Goal: Task Accomplishment & Management: Use online tool/utility

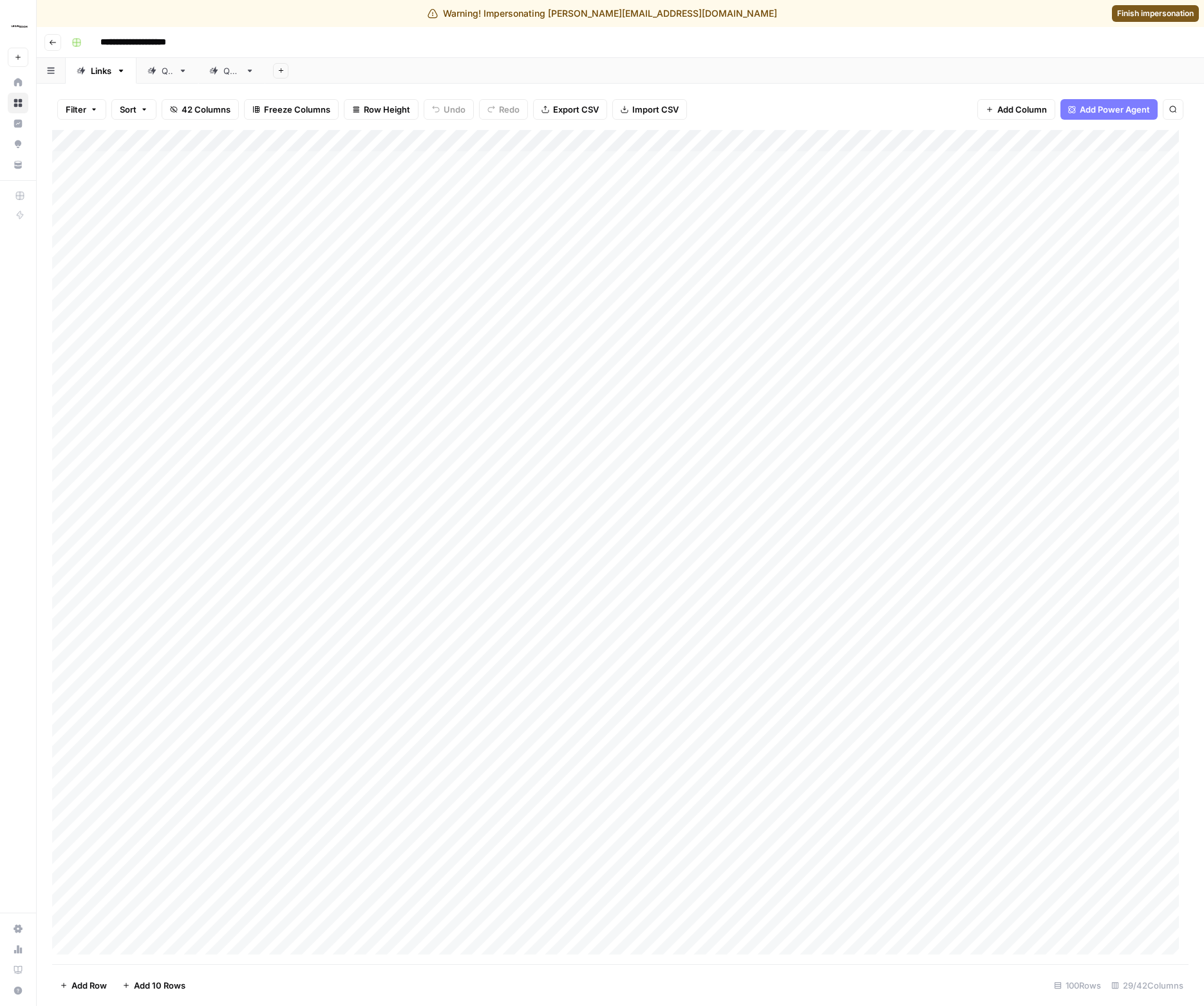
click at [762, 166] on div "Add Column" at bounding box center [620, 547] width 1136 height 834
click at [760, 163] on div "Add Column" at bounding box center [620, 547] width 1136 height 834
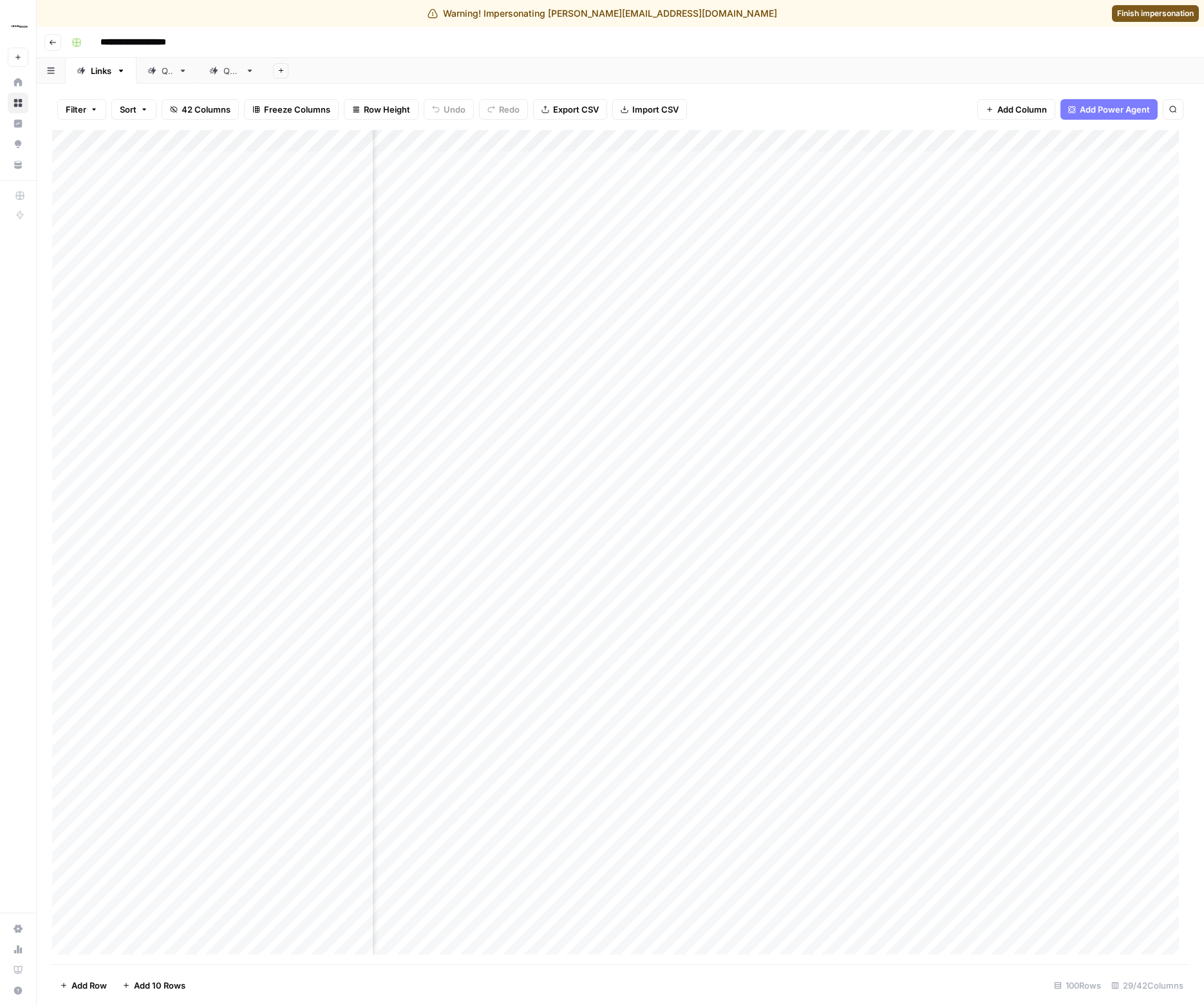
scroll to position [0, 226]
click at [542, 166] on div "Add Column" at bounding box center [620, 547] width 1136 height 834
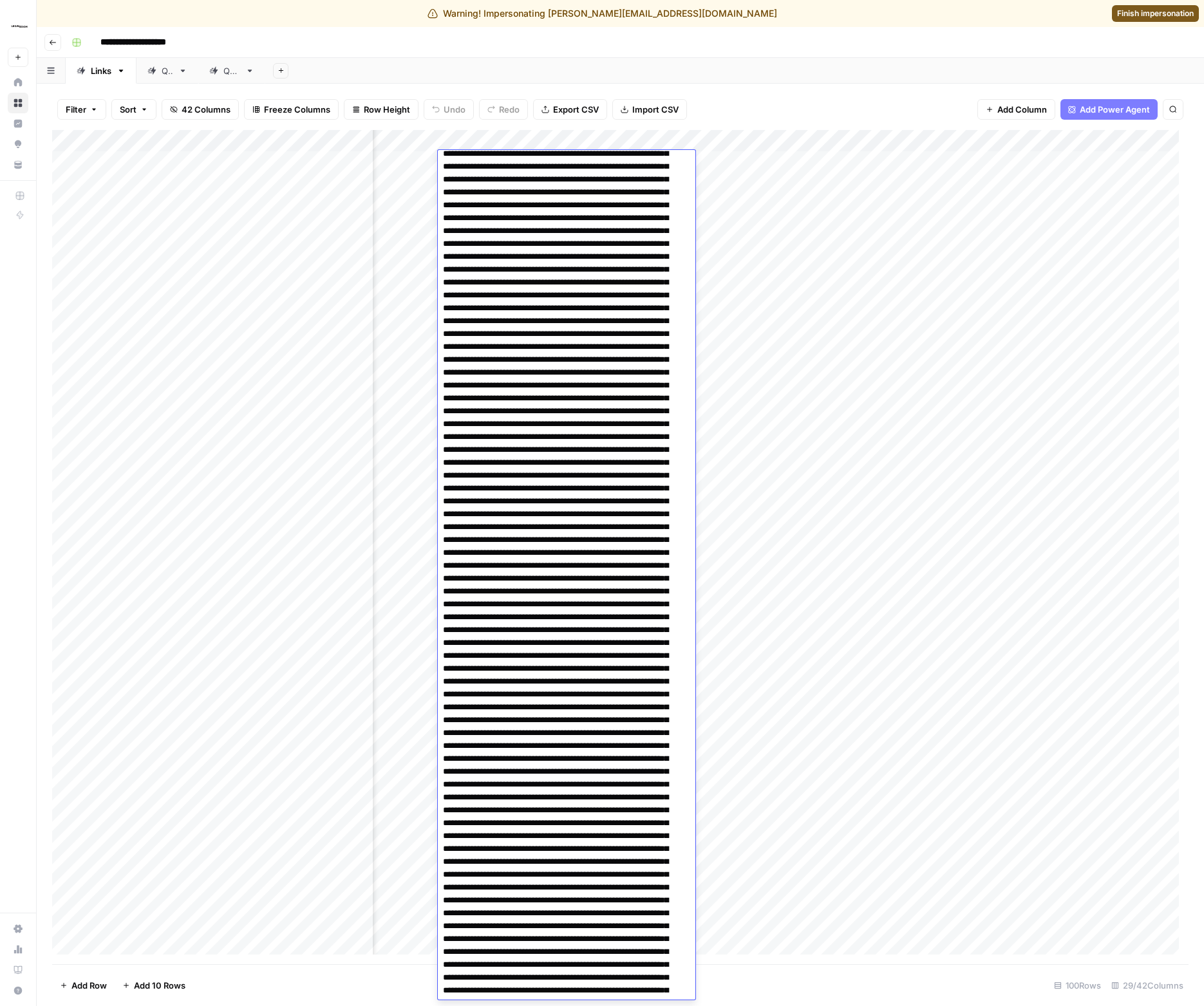
click at [548, 172] on textarea at bounding box center [561, 862] width 248 height 3700
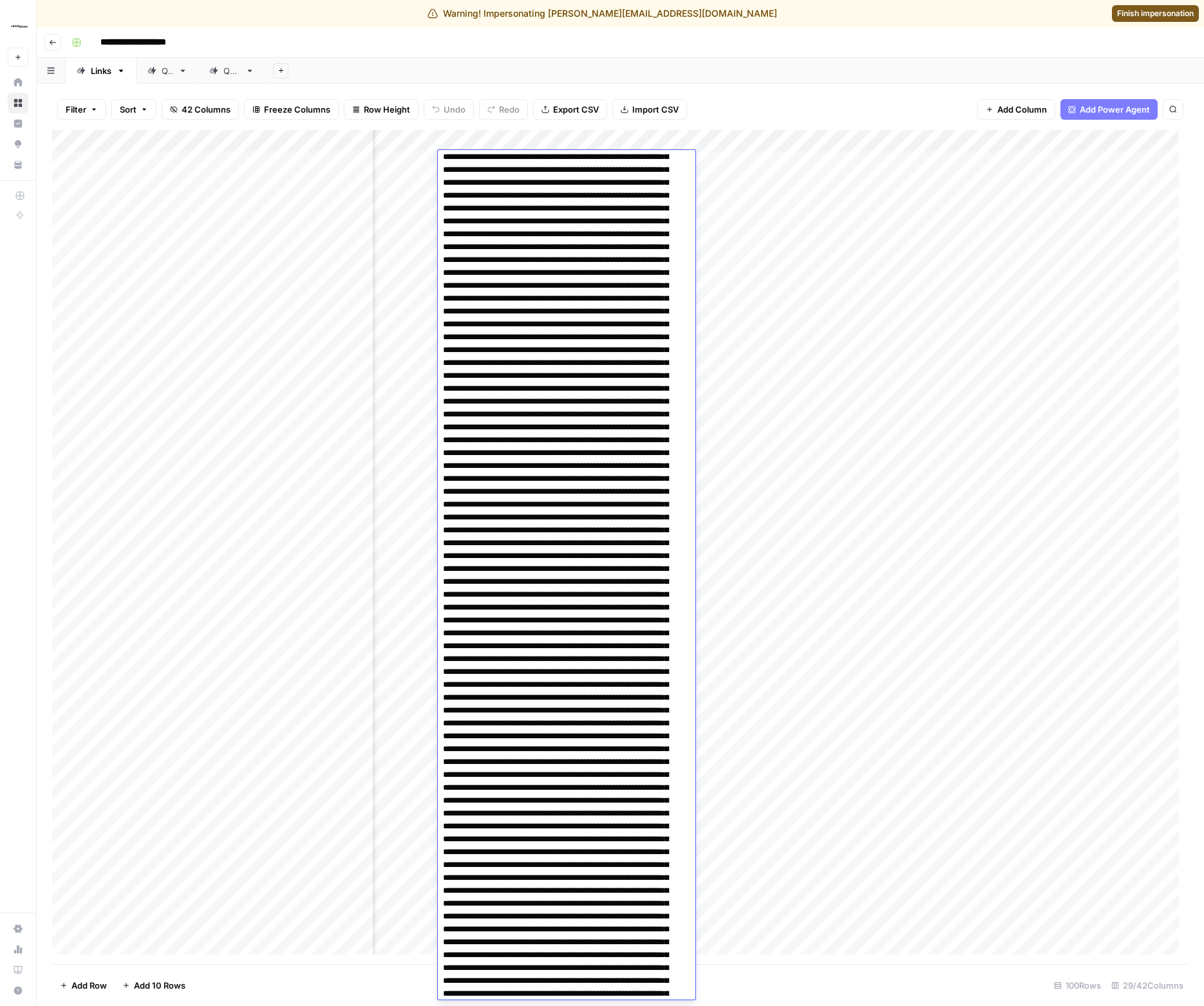
scroll to position [0, 0]
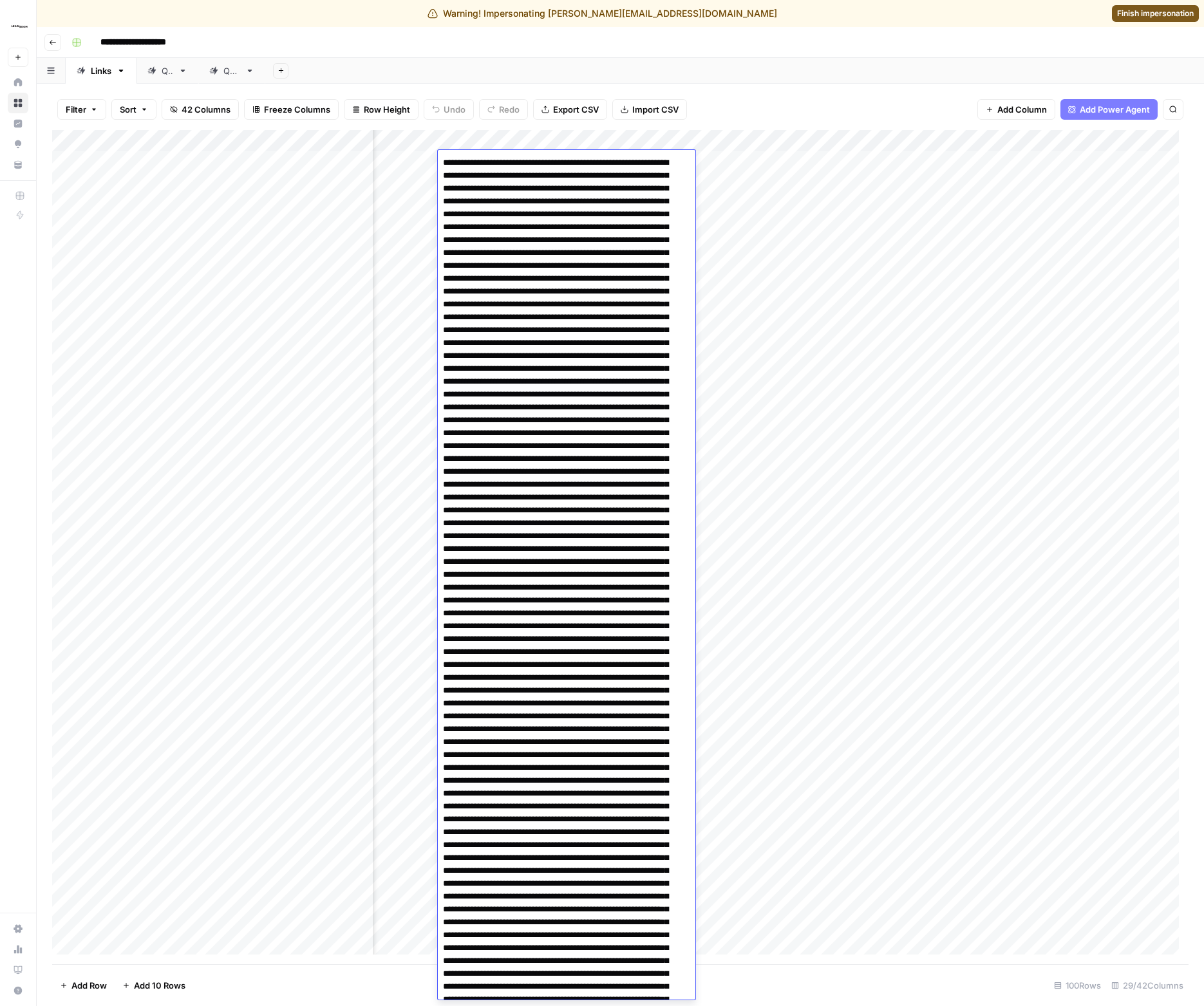
click at [654, 60] on div "Add Sheet" at bounding box center [734, 71] width 939 height 25
